Goal: Task Accomplishment & Management: Use online tool/utility

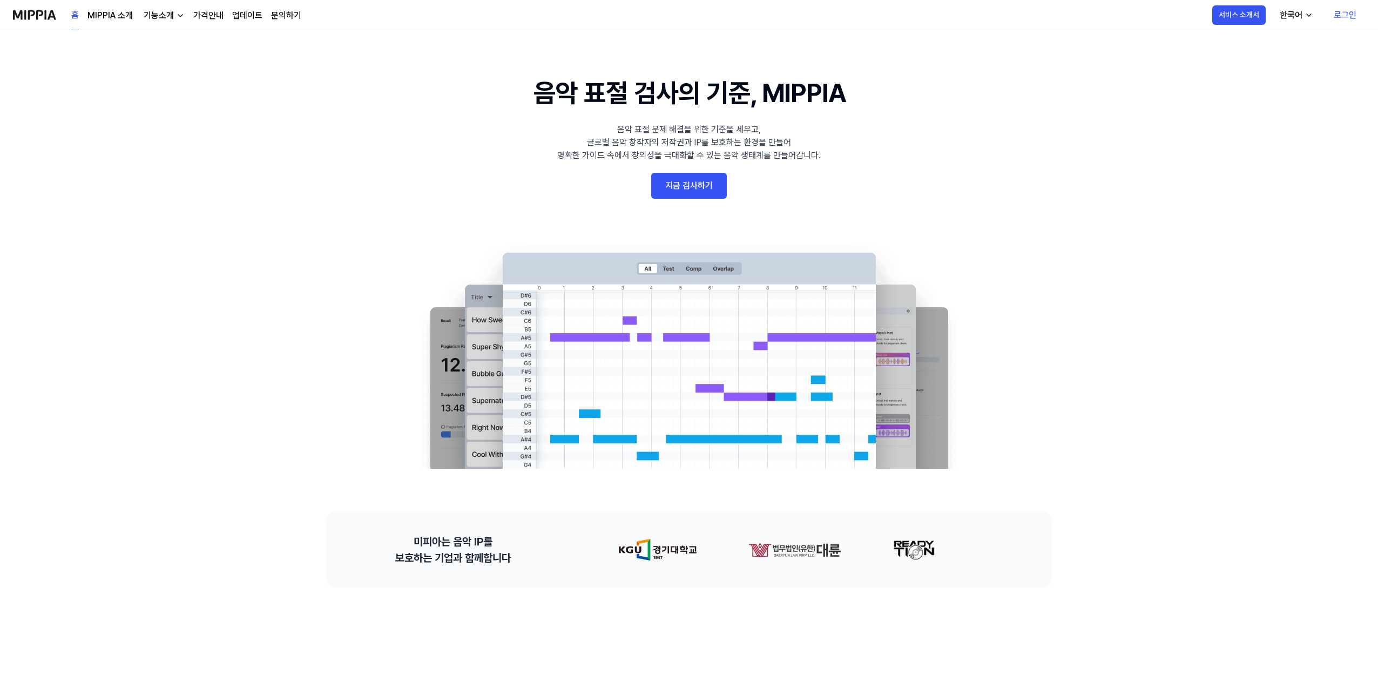
click at [702, 188] on link "지금 검사하기" at bounding box center [689, 186] width 76 height 26
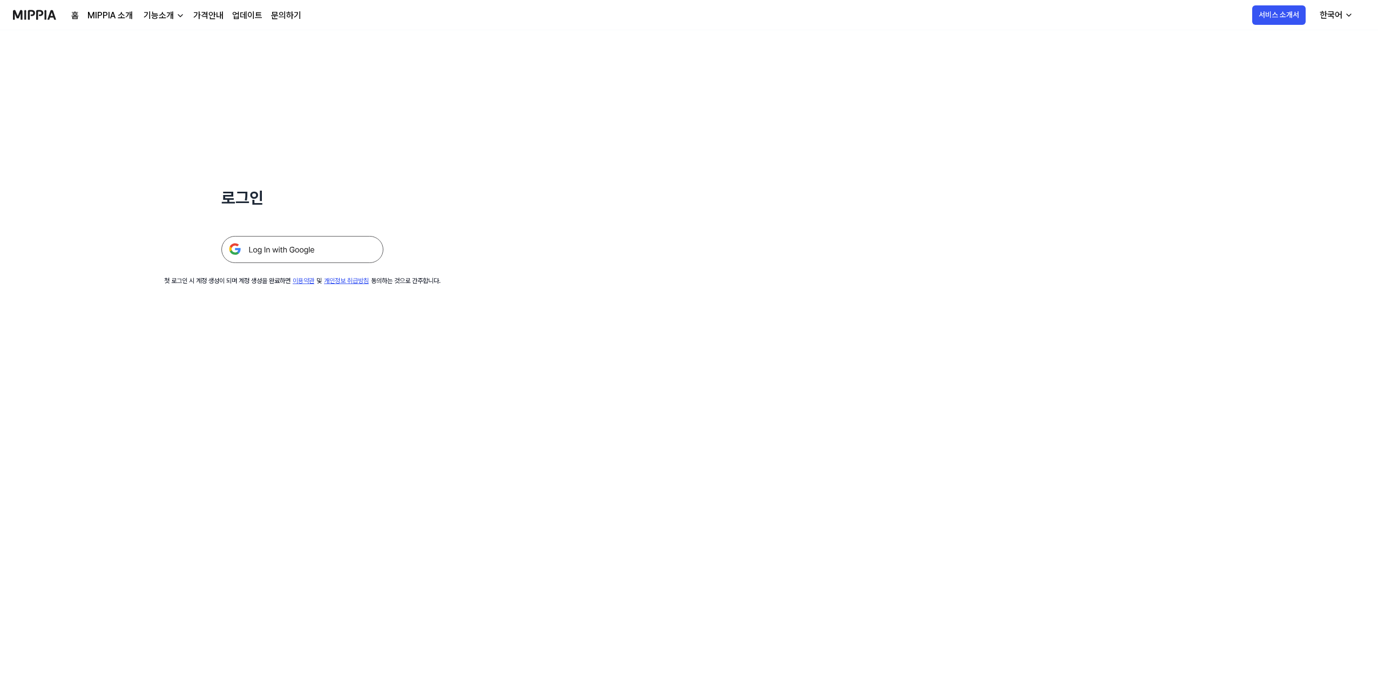
click at [291, 255] on img at bounding box center [302, 249] width 162 height 27
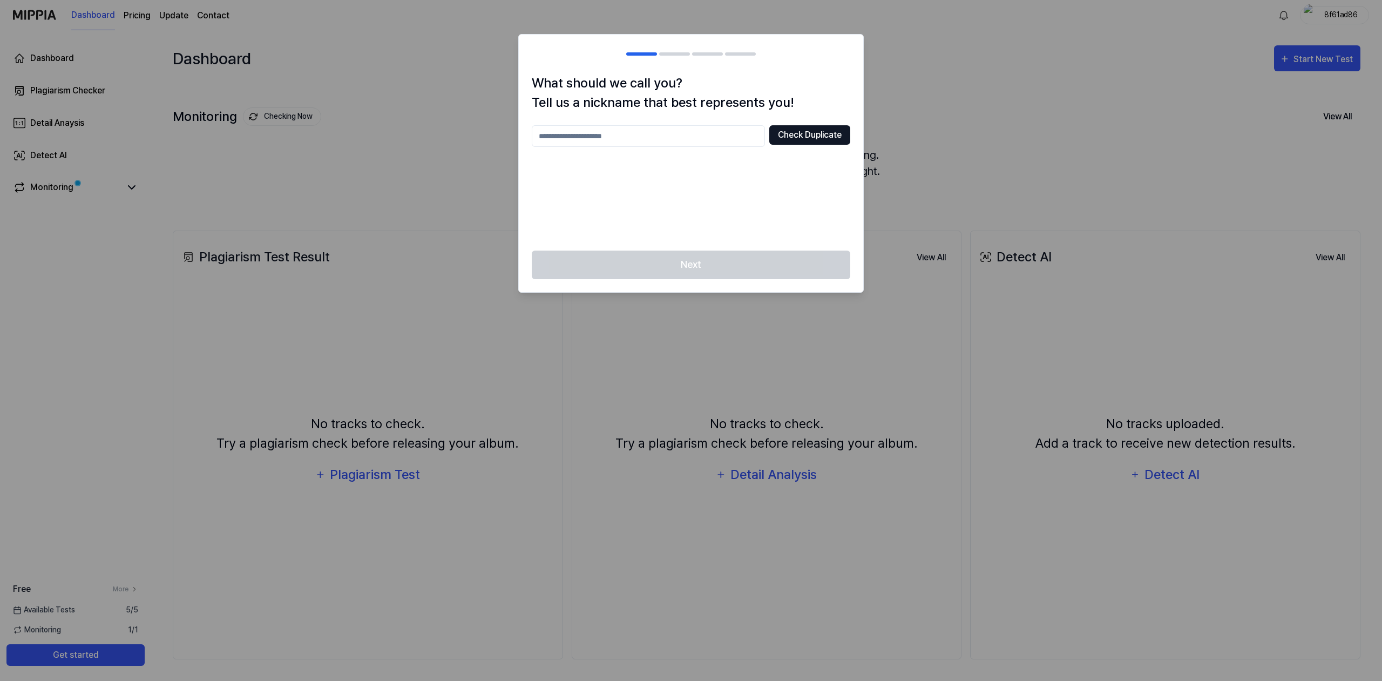
click at [812, 138] on button "Check Duplicate" at bounding box center [809, 134] width 81 height 19
click at [670, 145] on input "text" at bounding box center [648, 136] width 233 height 22
click at [702, 267] on div "Next" at bounding box center [691, 271] width 344 height 42
click at [627, 140] on input "text" at bounding box center [648, 136] width 233 height 22
type input "*"
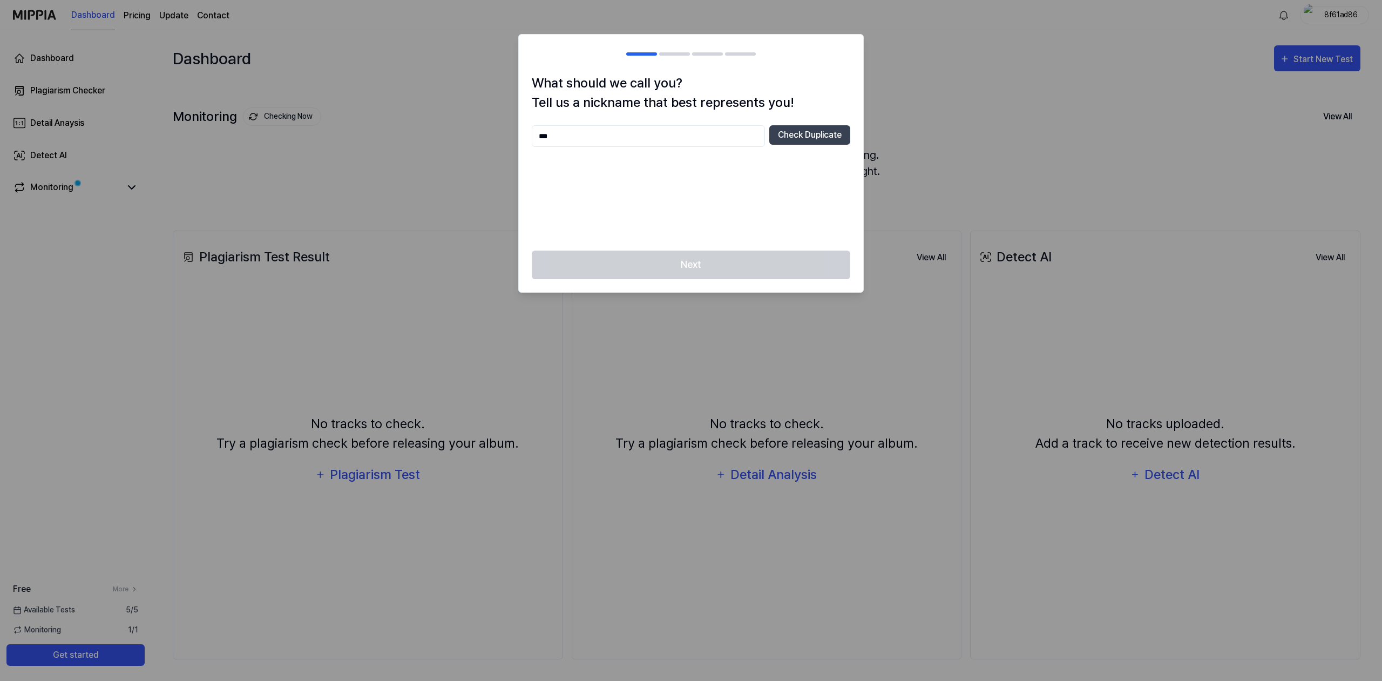
type input "*"
type input "*******"
click at [845, 135] on button "Check Duplicate" at bounding box center [809, 134] width 81 height 19
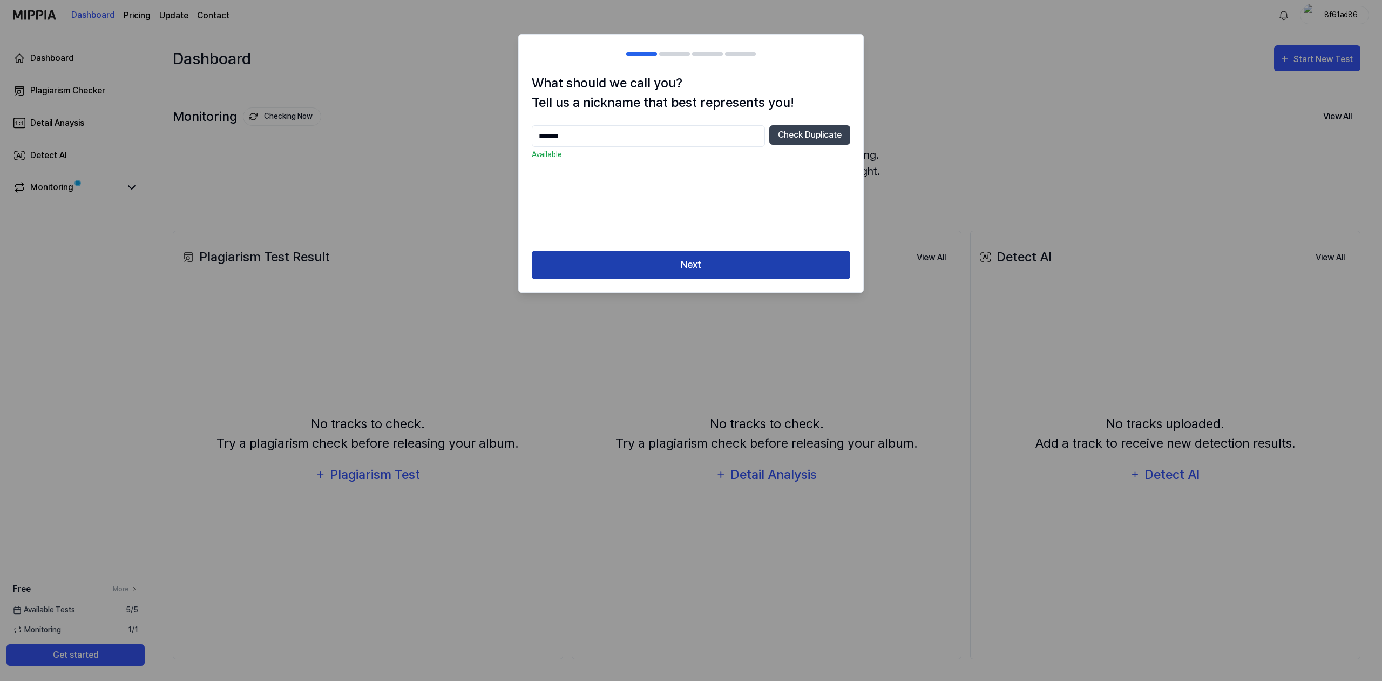
click at [690, 253] on button "Next" at bounding box center [691, 264] width 318 height 29
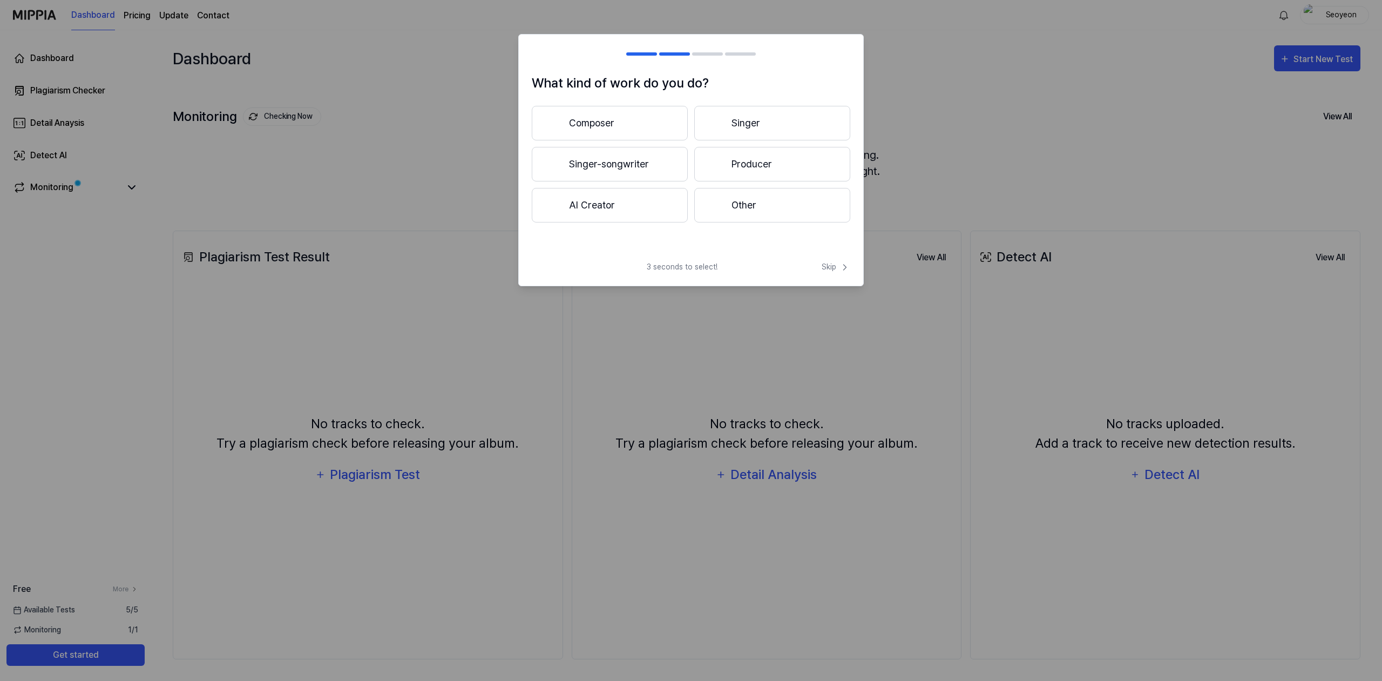
click at [609, 206] on button "AI Creator" at bounding box center [610, 205] width 156 height 35
click at [836, 265] on span "Skip" at bounding box center [836, 266] width 29 height 11
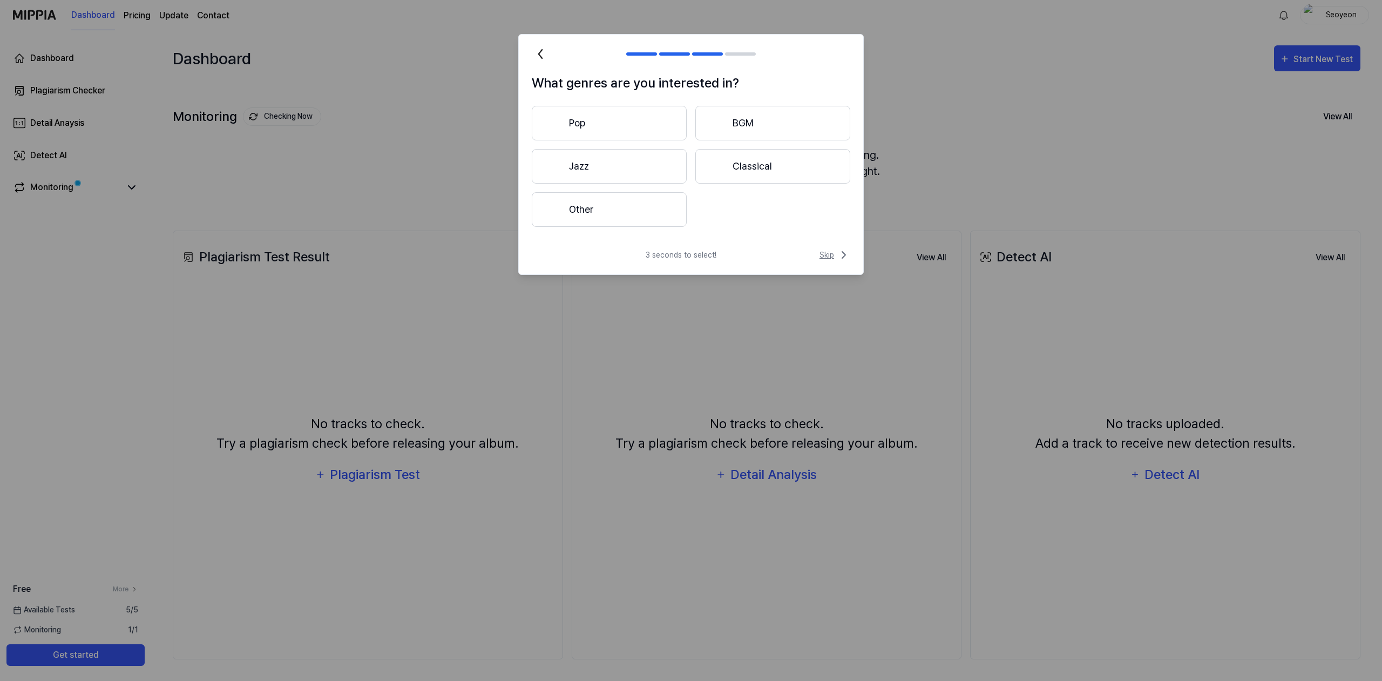
click at [832, 255] on span "Skip" at bounding box center [834, 254] width 31 height 13
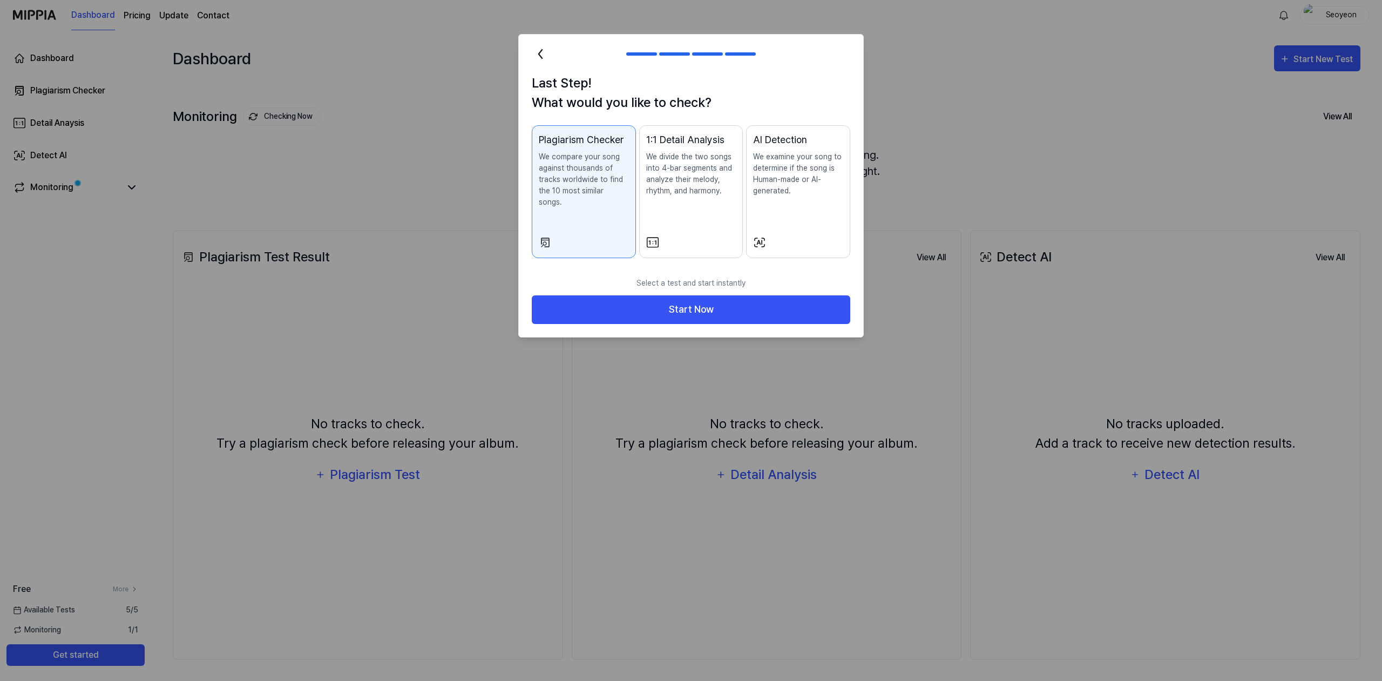
click at [785, 209] on div "AI Detection We examine your song to determine if the song is Human-made or AI-…" at bounding box center [798, 175] width 90 height 86
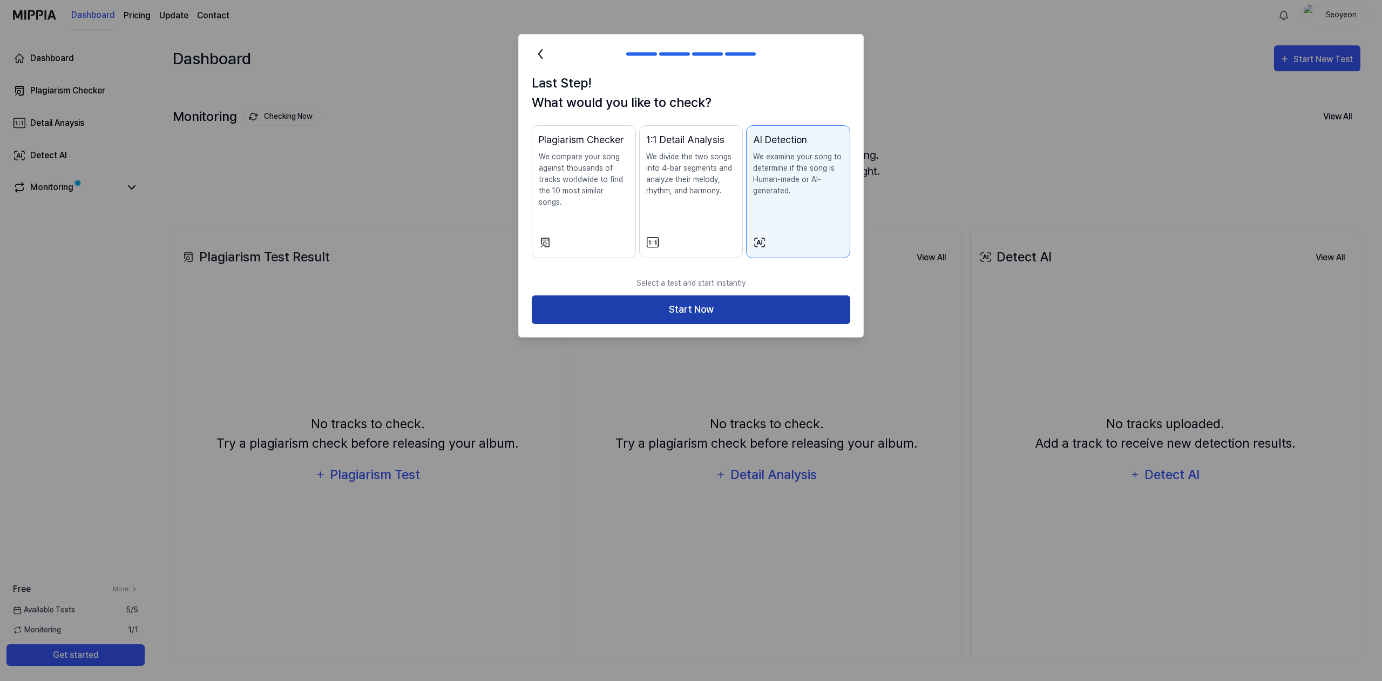
click at [737, 296] on button "Start Now" at bounding box center [691, 309] width 318 height 29
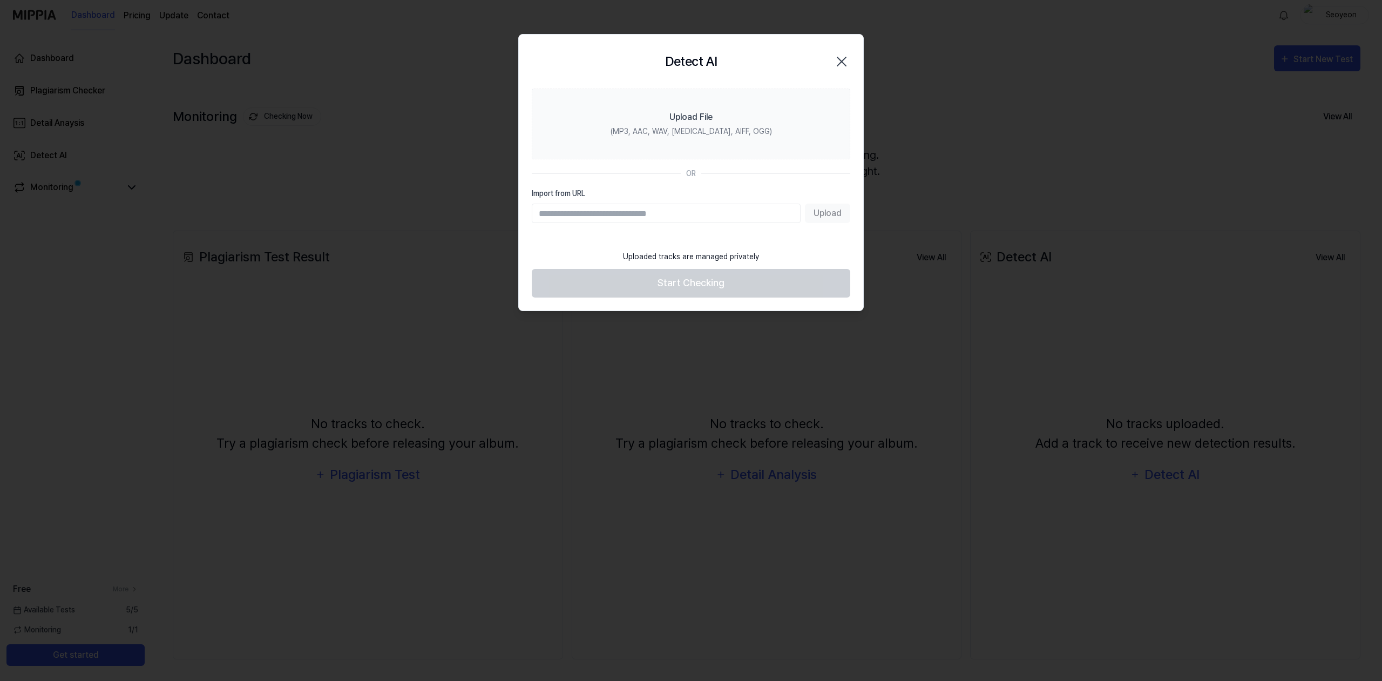
click at [575, 211] on input "Import from URL" at bounding box center [666, 212] width 269 height 19
click at [846, 61] on icon "button" at bounding box center [841, 61] width 17 height 17
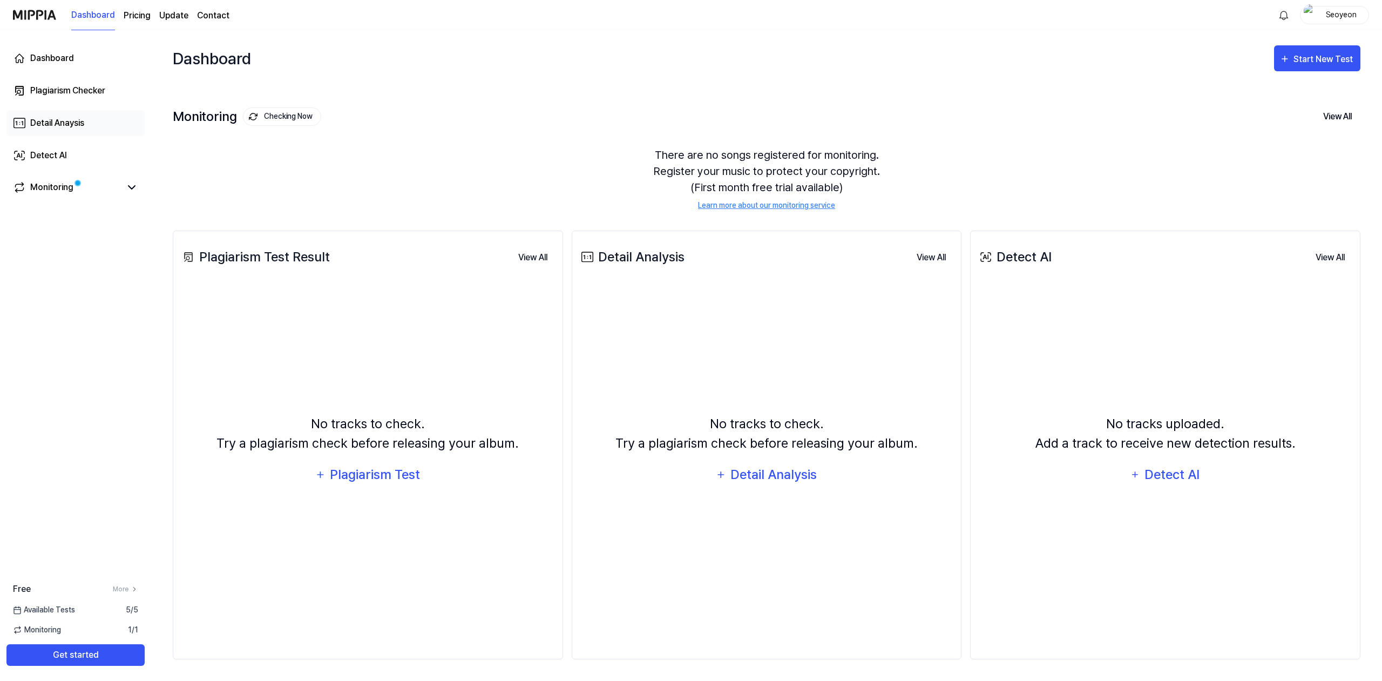
click at [60, 128] on div "Detail Anaysis" at bounding box center [57, 123] width 54 height 13
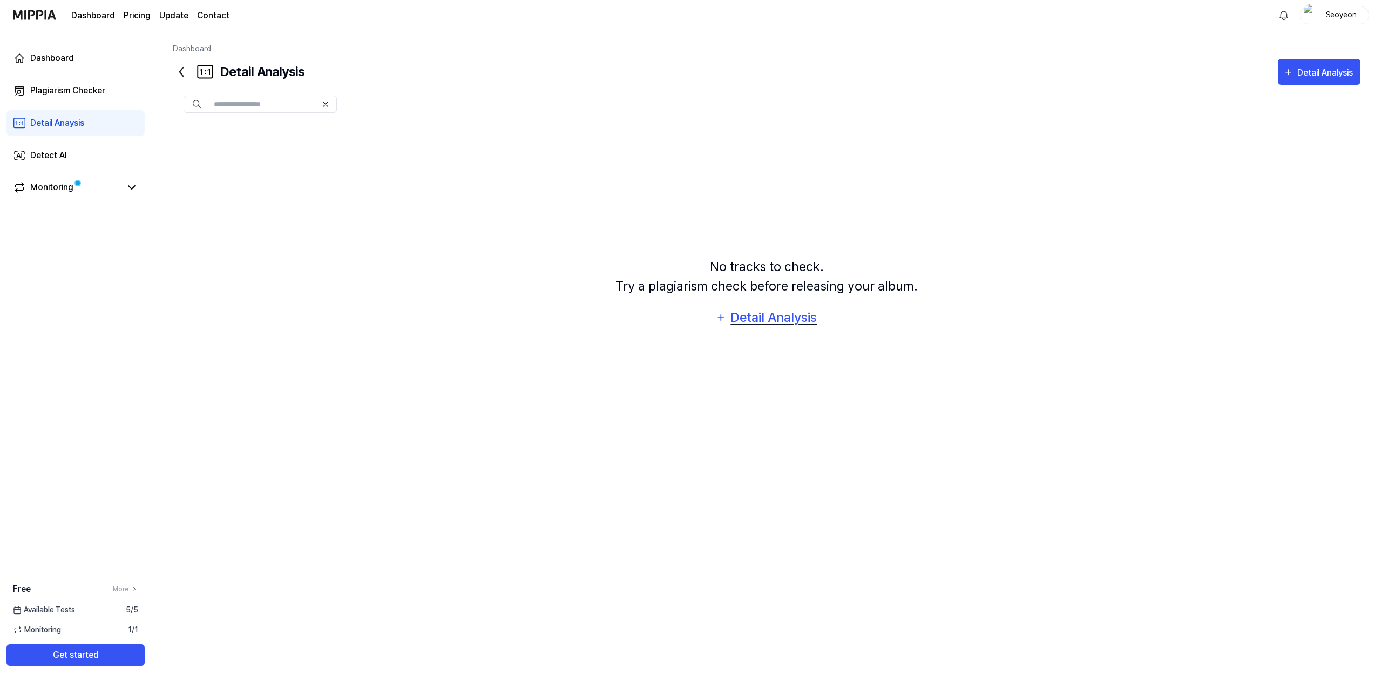
click at [754, 320] on div "Detail Analysis" at bounding box center [774, 317] width 88 height 21
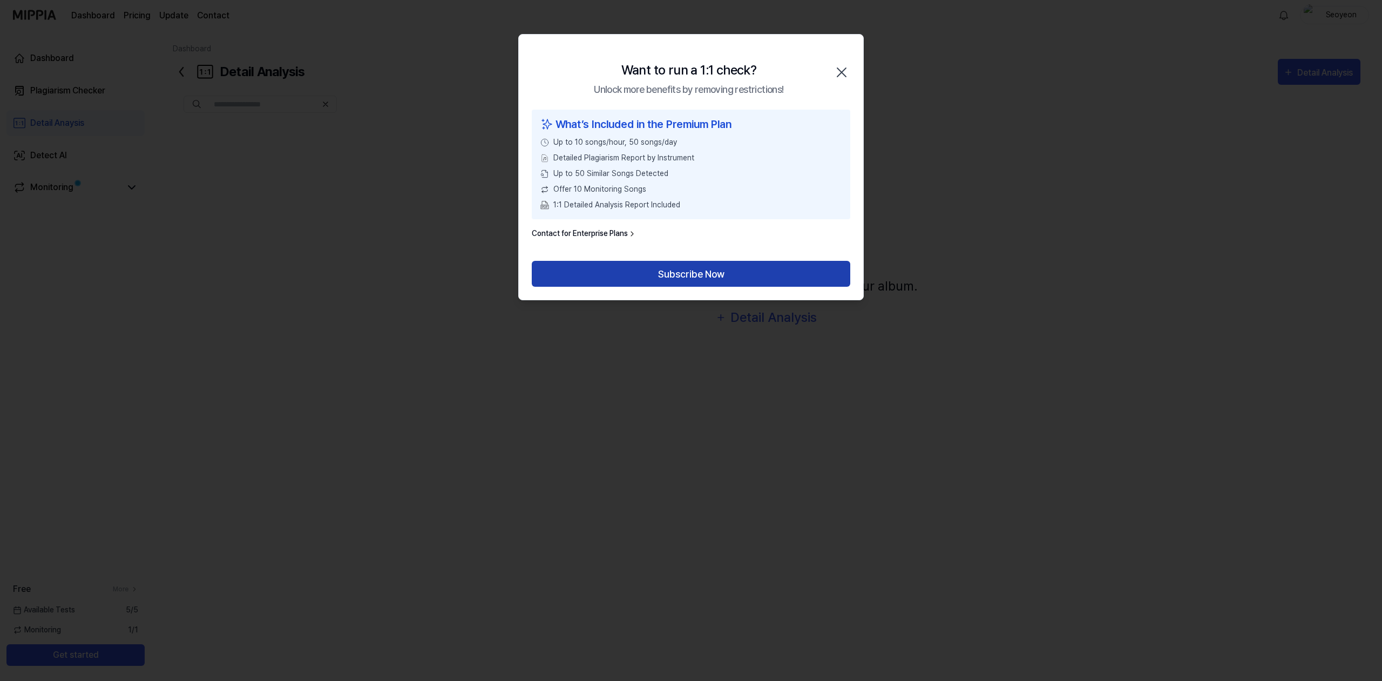
click at [676, 278] on button "Subscribe Now" at bounding box center [691, 274] width 318 height 26
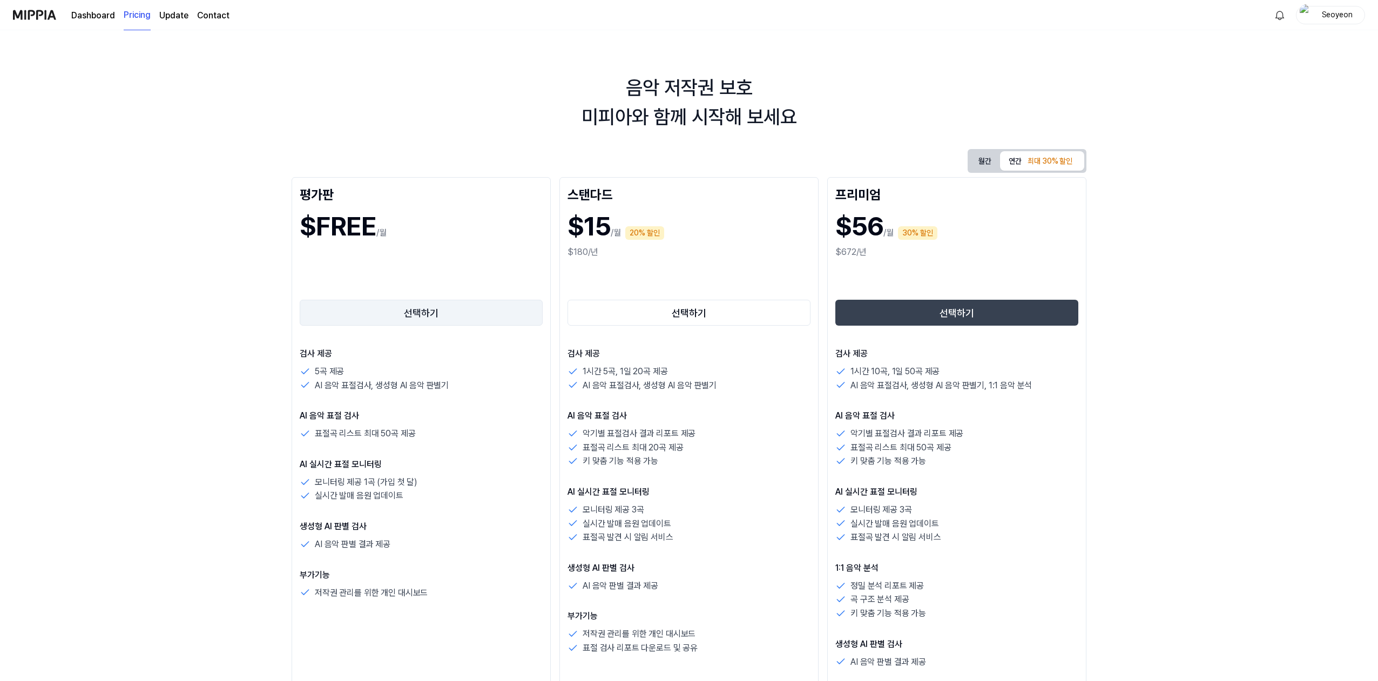
click at [409, 309] on button "선택하기" at bounding box center [421, 313] width 243 height 26
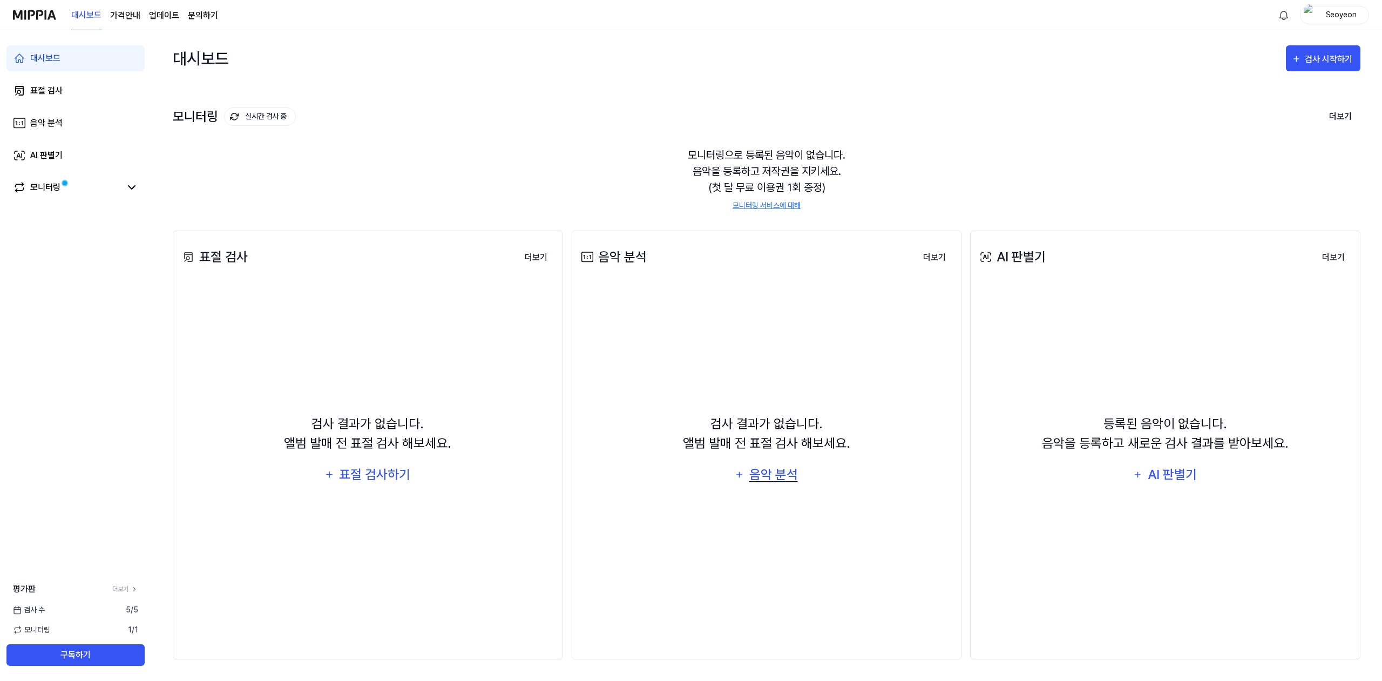
click at [782, 477] on div "음악 분석" at bounding box center [773, 474] width 51 height 21
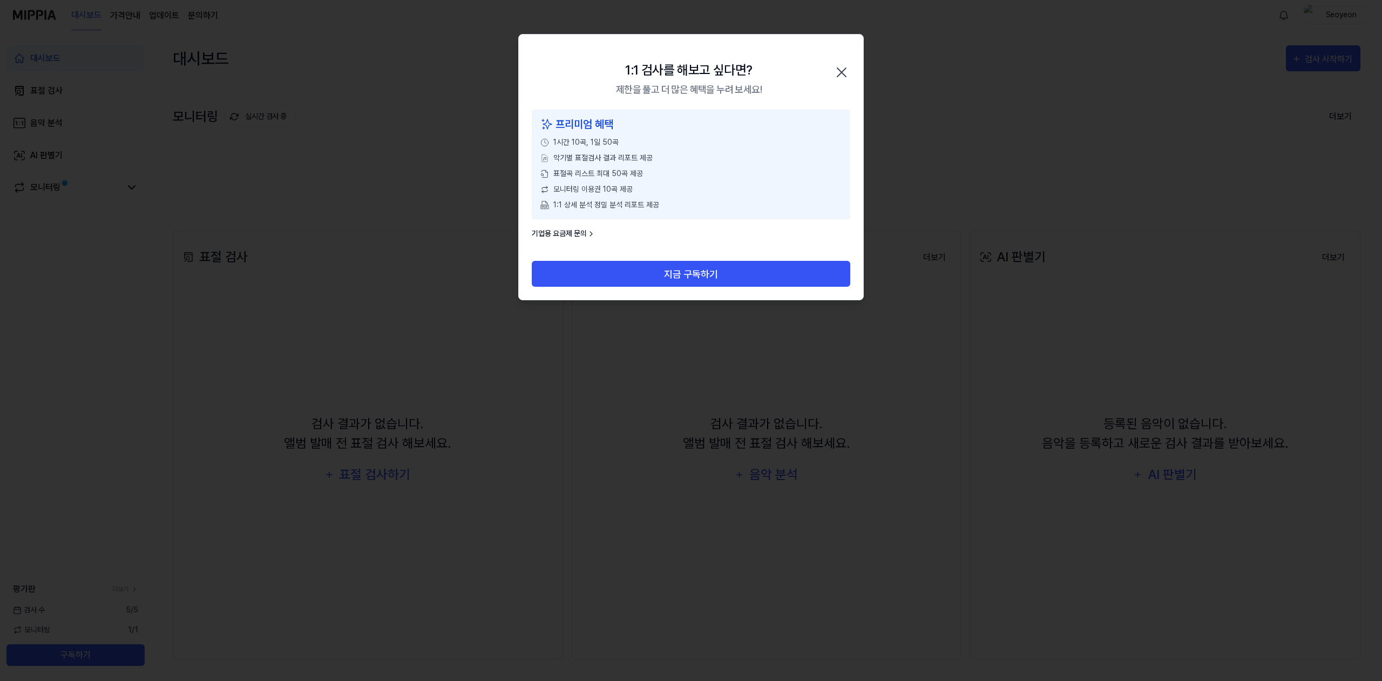
click at [842, 73] on icon "button" at bounding box center [841, 72] width 9 height 9
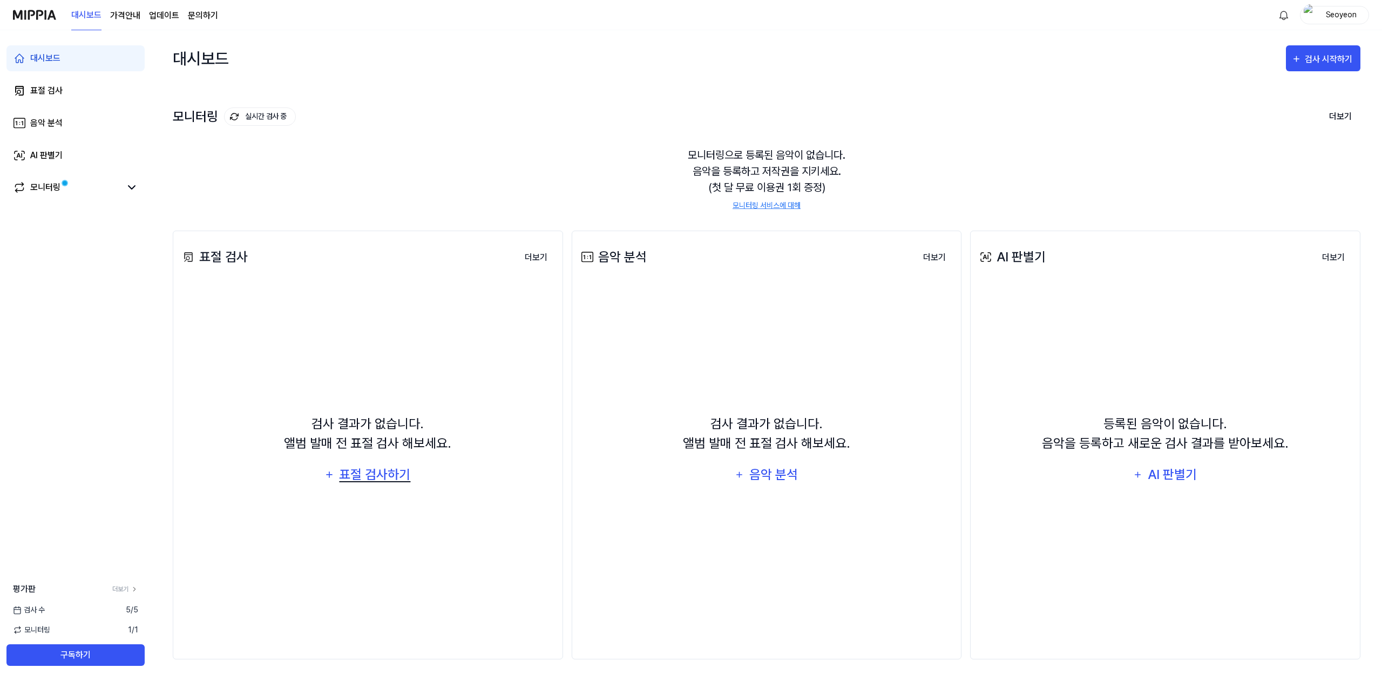
click at [364, 481] on div "표절 검사하기" at bounding box center [374, 474] width 73 height 21
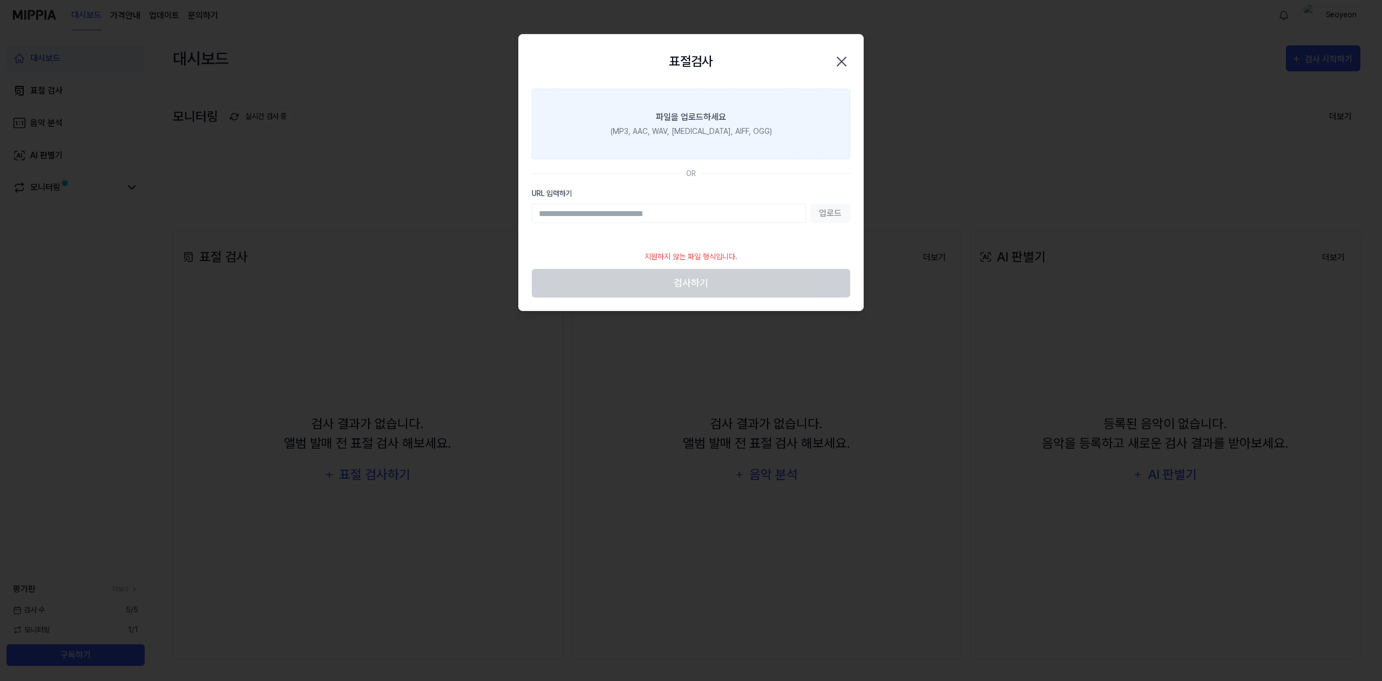
click at [689, 116] on div "파일을 업로드하세요" at bounding box center [691, 117] width 70 height 13
click at [0, 0] on input "파일을 업로드하세요 (MP3, AAC, WAV, [MEDICAL_DATA], AIFF, OGG)" at bounding box center [0, 0] width 0 height 0
click at [697, 131] on div "(MP3, AAC, WAV, [MEDICAL_DATA], AIFF, OGG)" at bounding box center [690, 131] width 161 height 11
click at [0, 0] on input "파일을 업로드하세요 (MP3, AAC, WAV, [MEDICAL_DATA], AIFF, OGG)" at bounding box center [0, 0] width 0 height 0
click at [833, 63] on icon "button" at bounding box center [841, 61] width 17 height 17
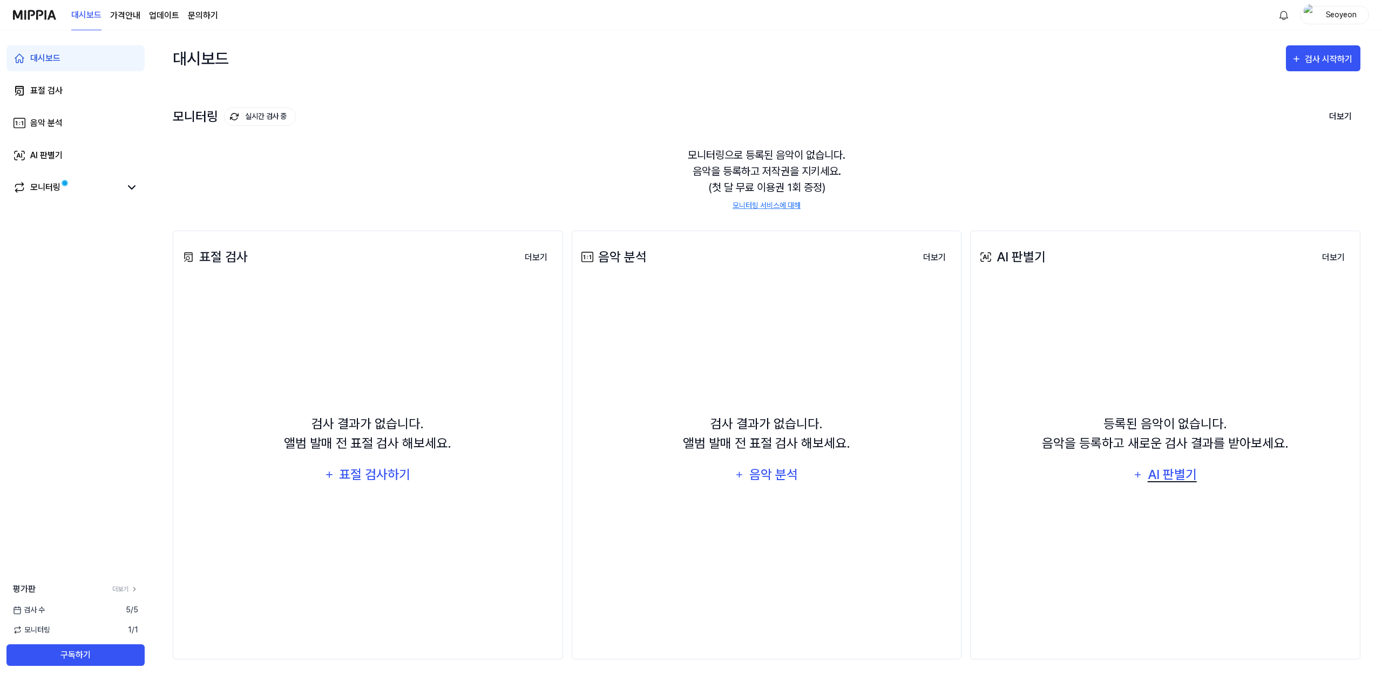
click at [1175, 478] on div "AI 판별기" at bounding box center [1172, 474] width 52 height 21
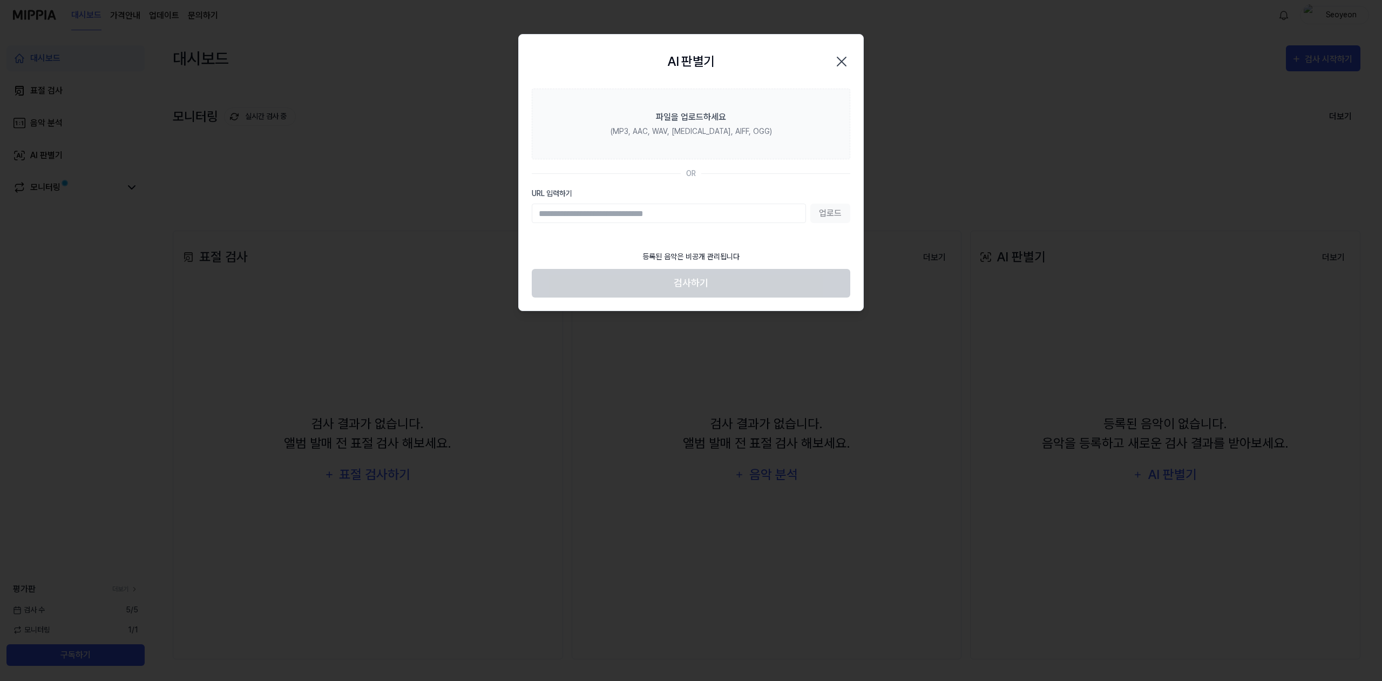
drag, startPoint x: 663, startPoint y: 46, endPoint x: 473, endPoint y: 277, distance: 299.0
click at [419, 322] on body "대시보드 가격안내 업데이트 문의하기 Seoyeon 대시보드 표절 검사 음악 분석 AI 판별기 모니터링 평가판 더보기 검사 [DATE] 모니터링…" at bounding box center [691, 340] width 1382 height 681
click at [834, 62] on icon "button" at bounding box center [841, 61] width 17 height 17
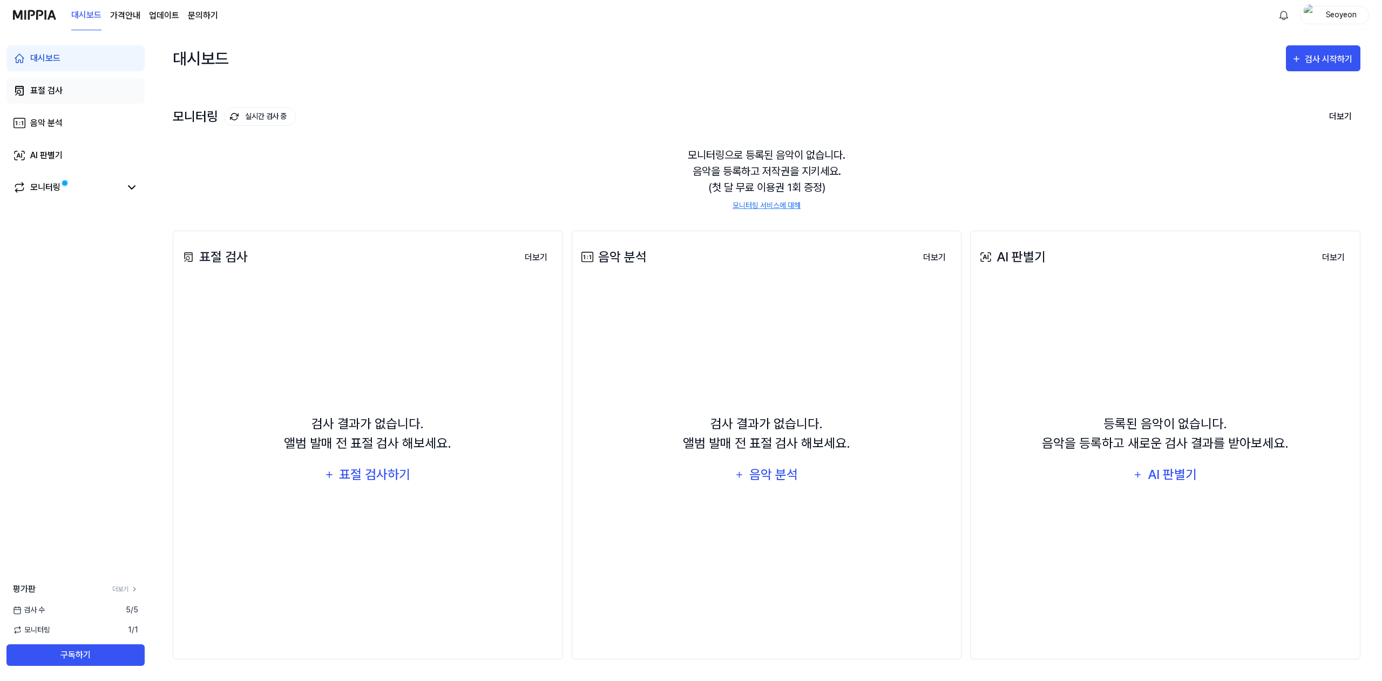
click at [71, 90] on link "표절 검사" at bounding box center [75, 91] width 138 height 26
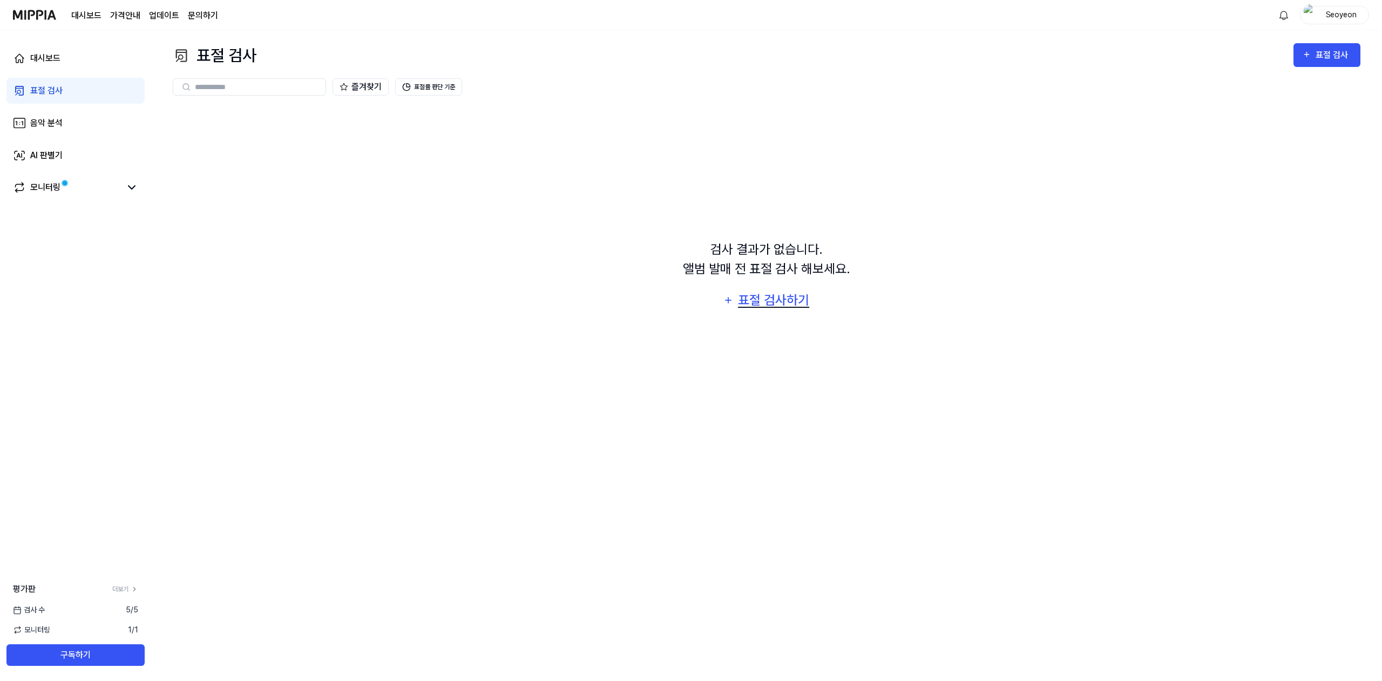
click at [795, 305] on div "표절 검사하기" at bounding box center [773, 300] width 73 height 21
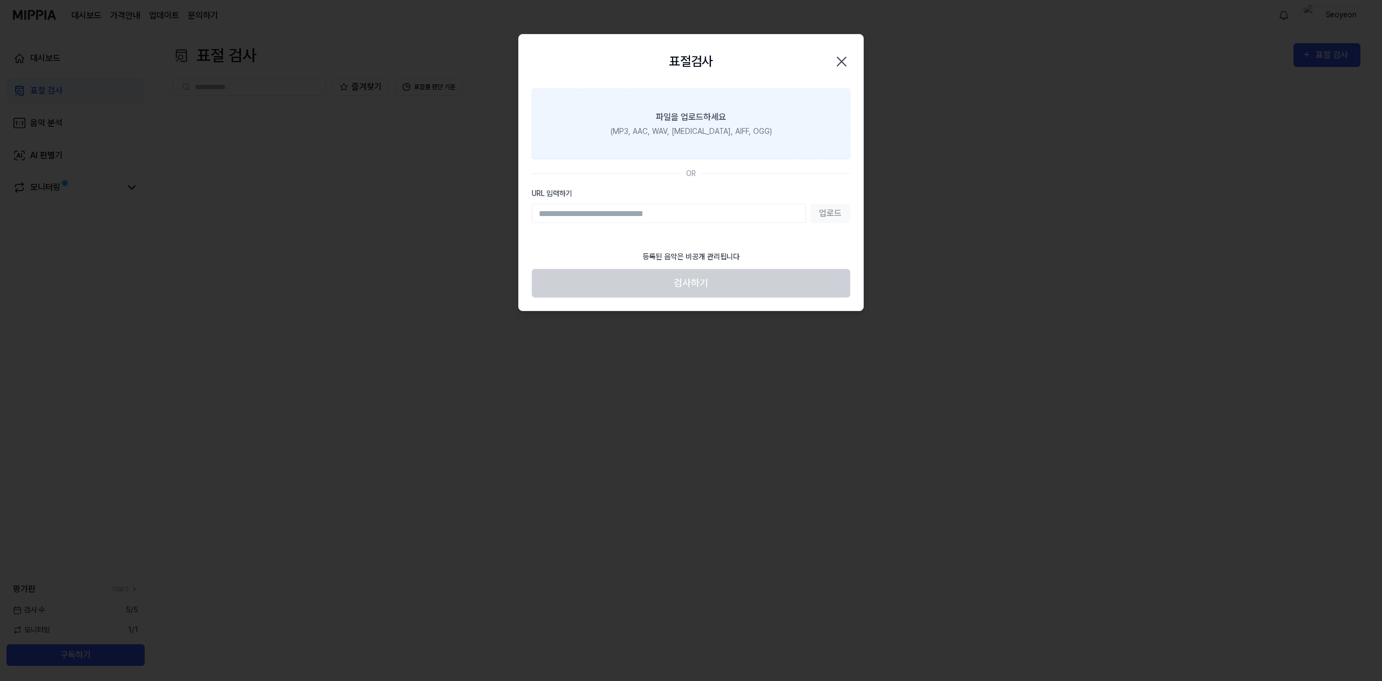
click at [666, 116] on div "파일을 업로드하세요" at bounding box center [691, 117] width 70 height 13
click at [0, 0] on input "파일을 업로드하세요 (MP3, AAC, WAV, [MEDICAL_DATA], AIFF, OGG)" at bounding box center [0, 0] width 0 height 0
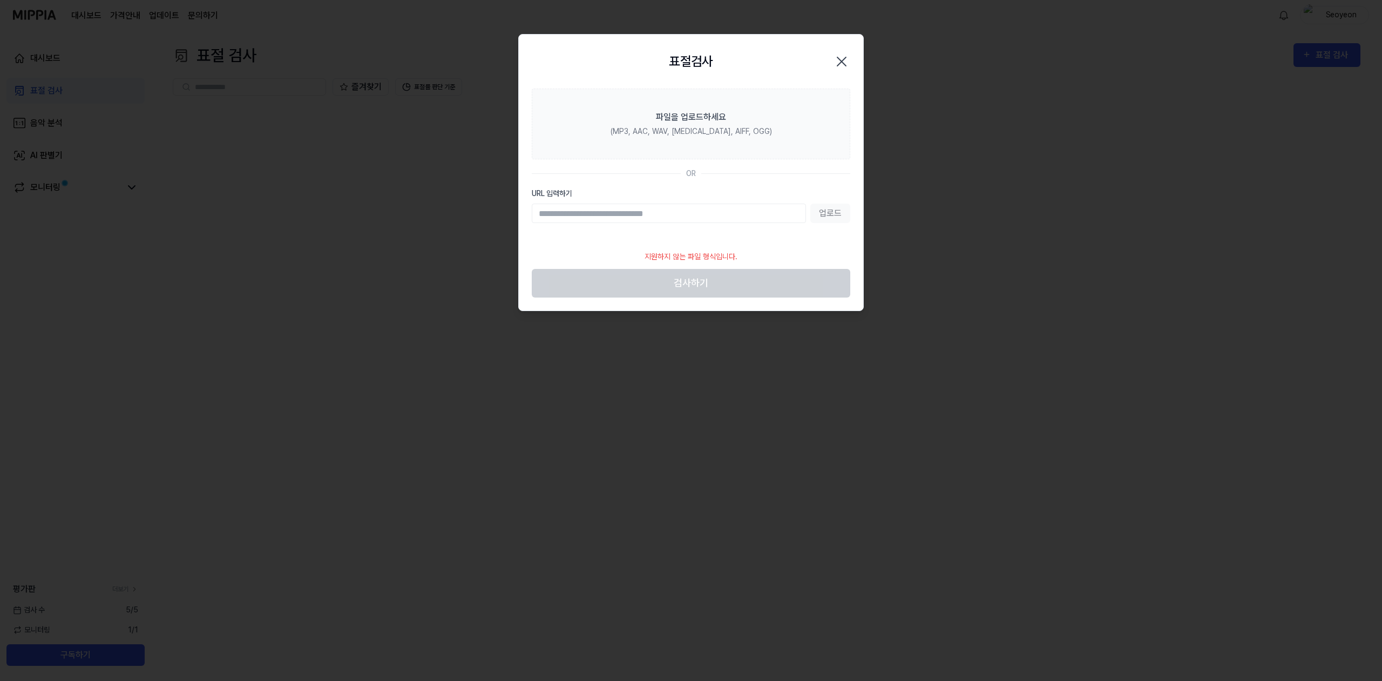
click at [838, 60] on icon "button" at bounding box center [841, 61] width 17 height 17
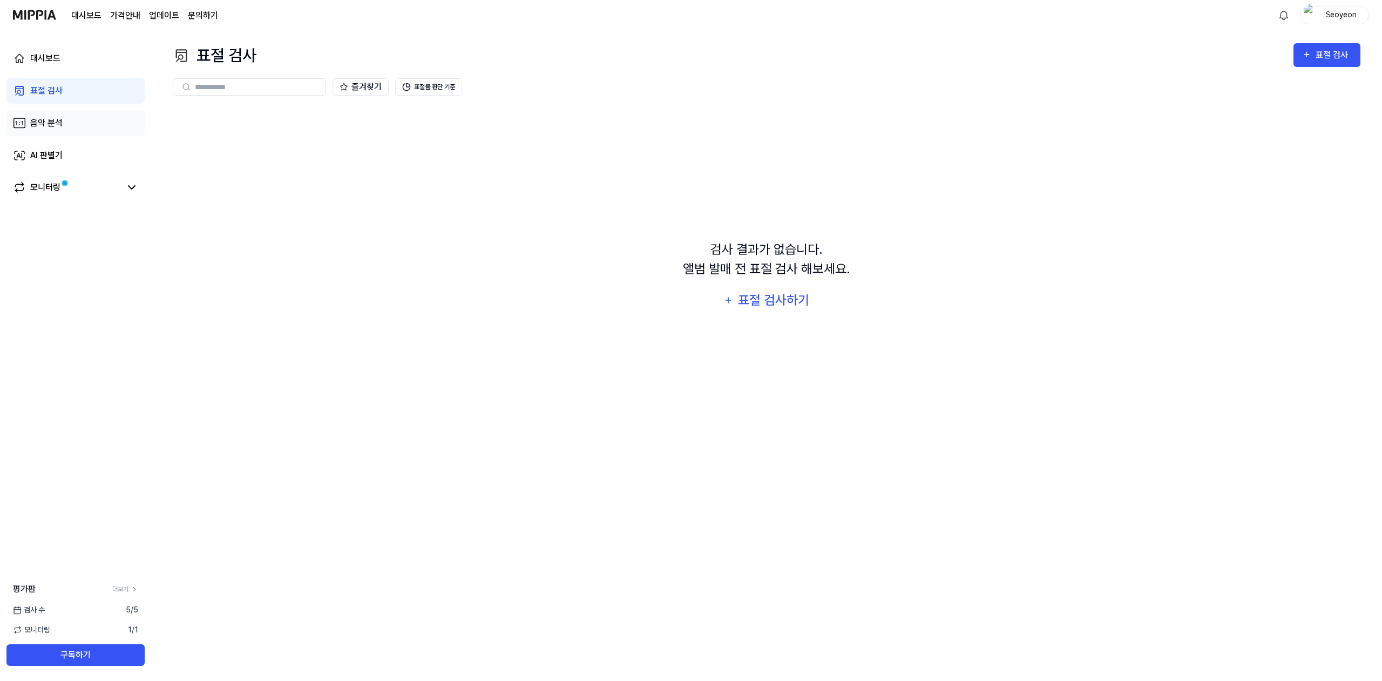
click at [50, 123] on div "음악 분석" at bounding box center [46, 123] width 32 height 13
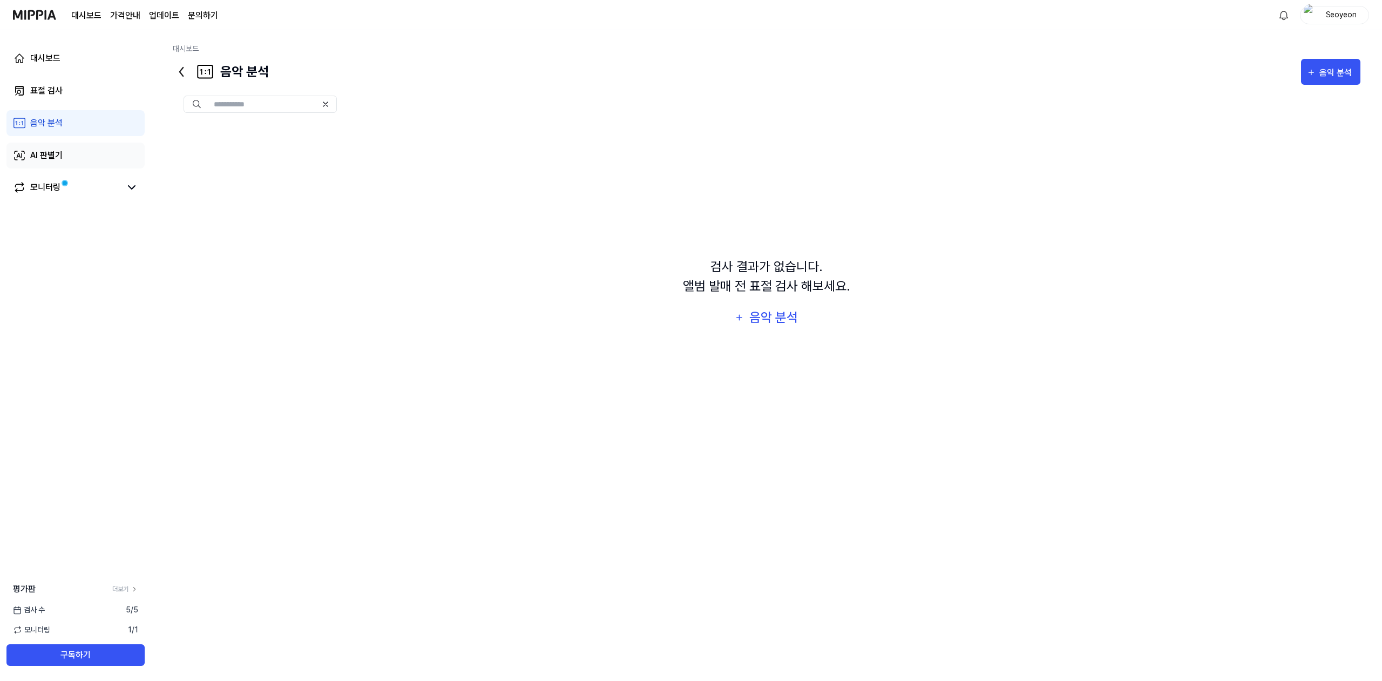
click at [74, 151] on link "AI 판별기" at bounding box center [75, 156] width 138 height 26
click at [82, 188] on link "모니터링" at bounding box center [67, 187] width 108 height 13
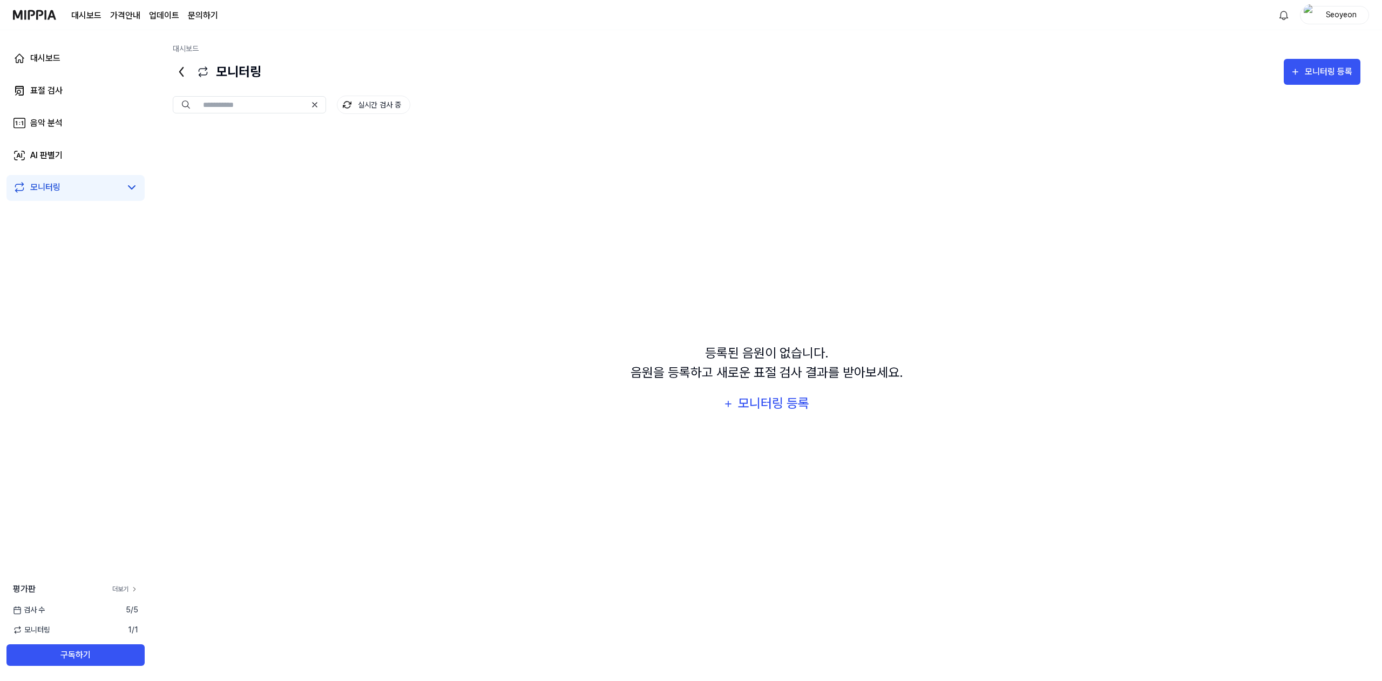
click at [126, 589] on link "더보기" at bounding box center [125, 589] width 26 height 10
